Goal: Register for event/course

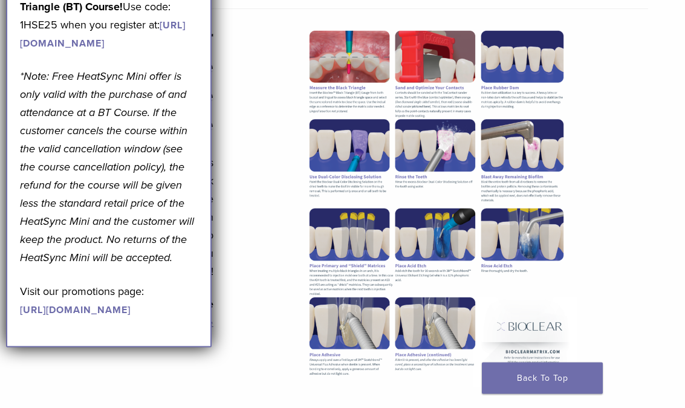
scroll to position [599, 0]
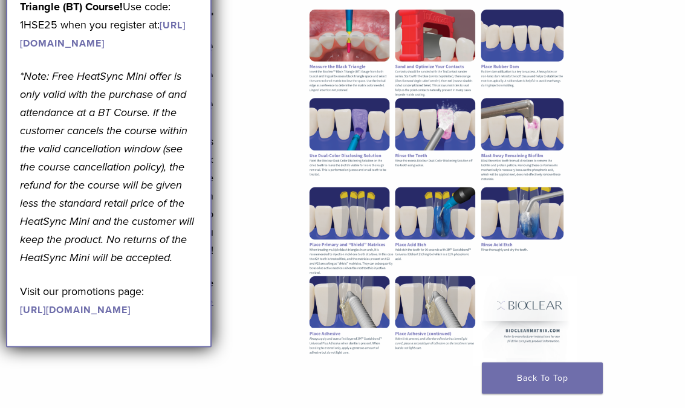
click at [183, 95] on div "September Promotion! Valid [DATE]–[DATE]. Get A Free* HeatSync Mini when you re…" at bounding box center [109, 113] width 178 height 408
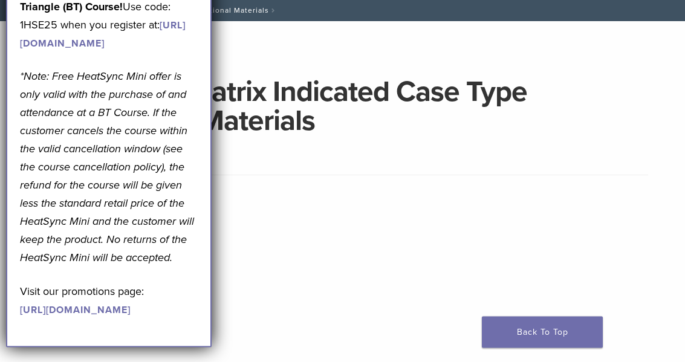
scroll to position [0, 0]
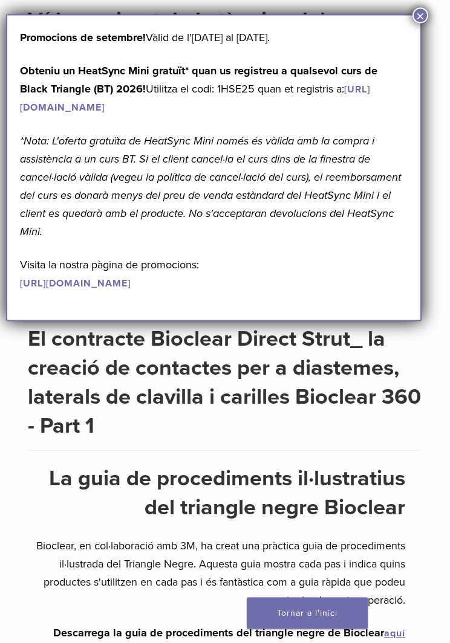
click at [425, 13] on button "×" at bounding box center [420, 16] width 16 height 16
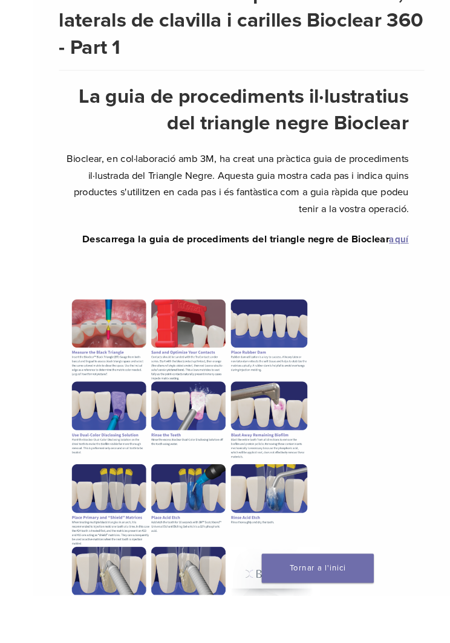
scroll to position [874, 0]
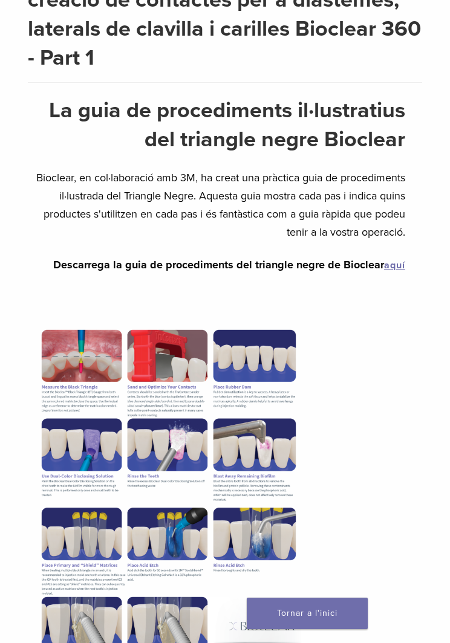
click at [396, 264] on link "aquí" at bounding box center [394, 265] width 21 height 12
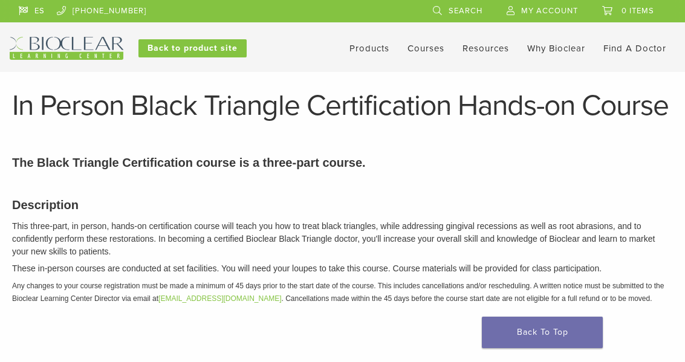
click at [554, 343] on link "Back To Top" at bounding box center [542, 332] width 121 height 31
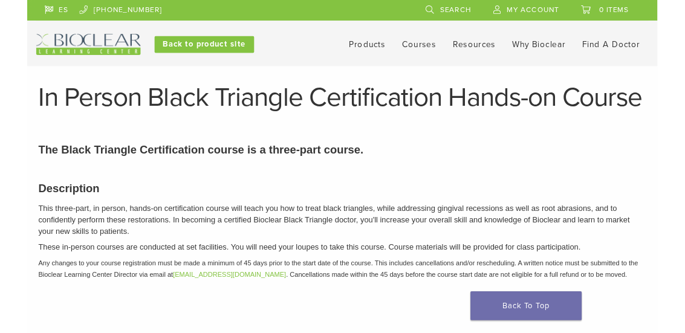
scroll to position [29, 0]
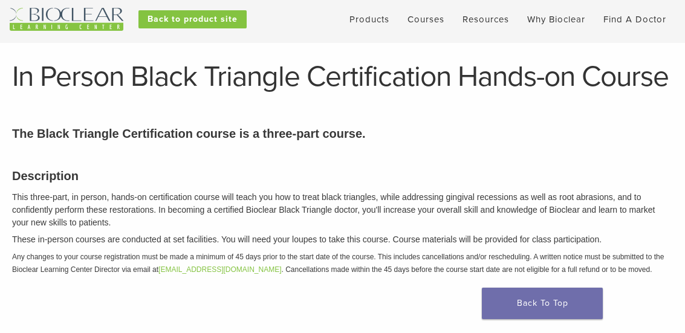
click at [554, 315] on link "Back To Top" at bounding box center [542, 303] width 121 height 31
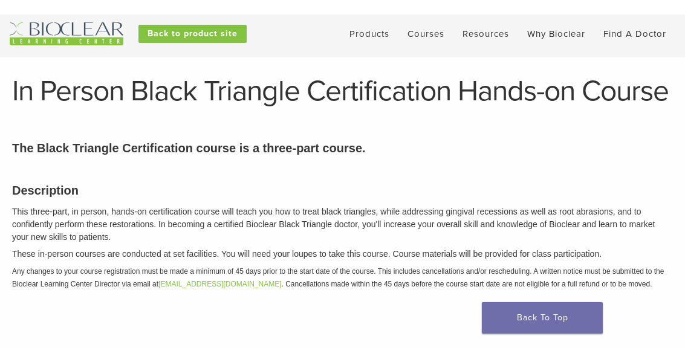
scroll to position [0, 0]
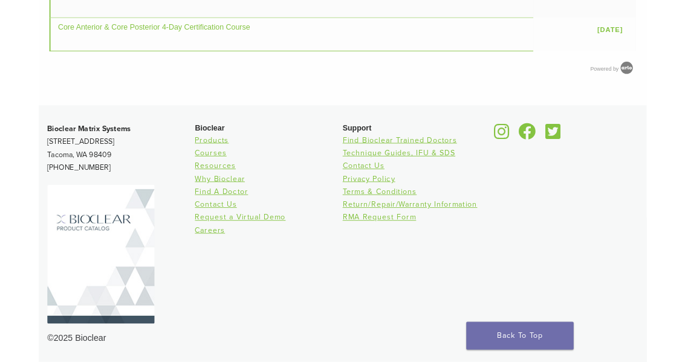
scroll to position [1368, 0]
